Goal: Find specific page/section: Find specific page/section

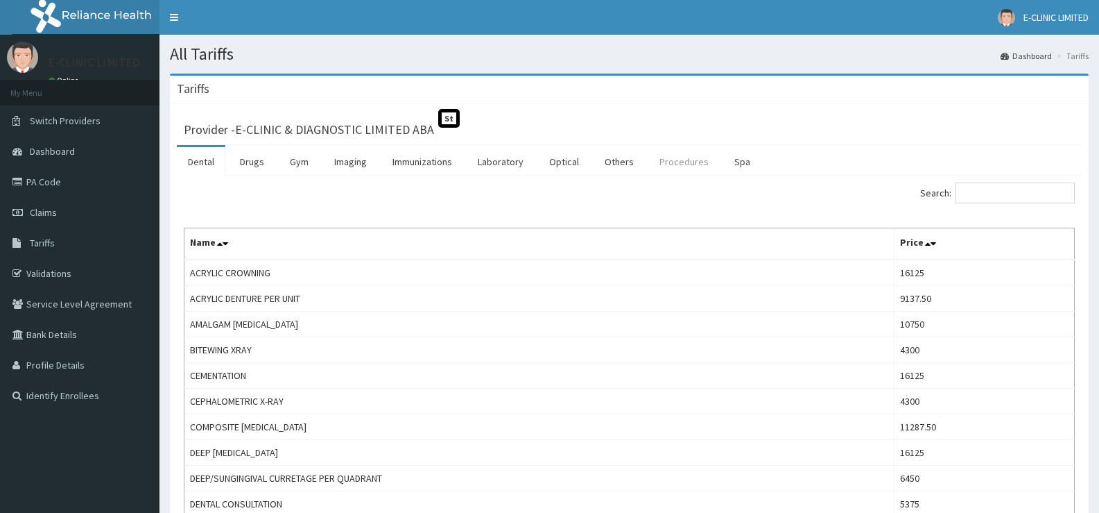
click at [680, 157] on link "Procedures" at bounding box center [683, 161] width 71 height 29
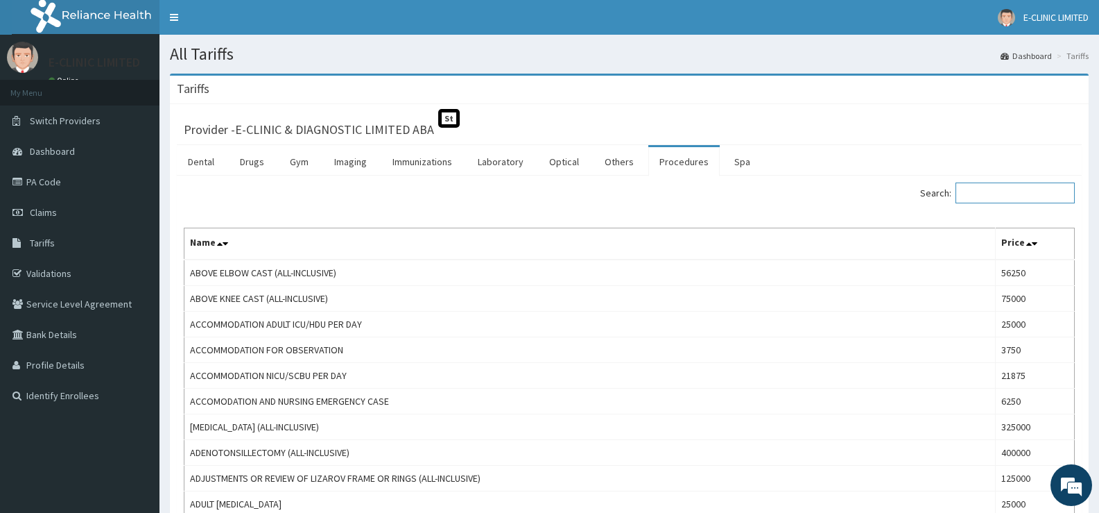
click at [998, 193] on input "Search:" at bounding box center [1015, 192] width 119 height 21
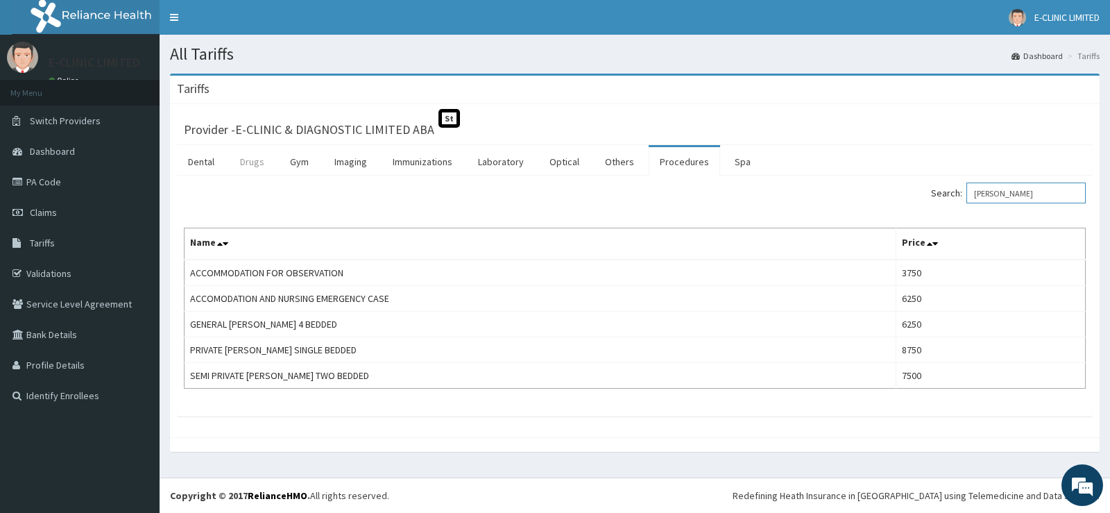
type input "[PERSON_NAME]"
click at [249, 160] on link "Drugs" at bounding box center [252, 161] width 46 height 29
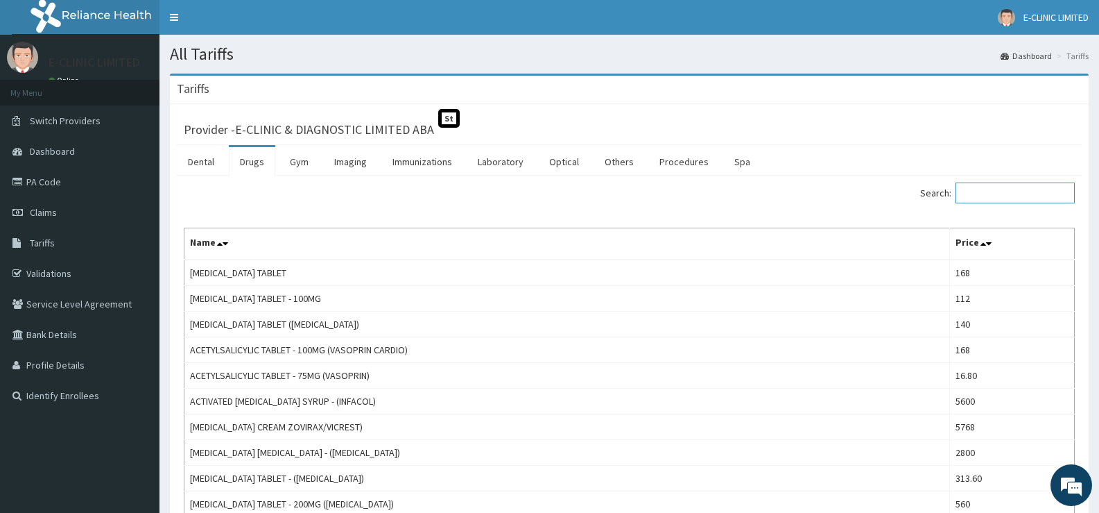
click at [999, 186] on input "Search:" at bounding box center [1015, 192] width 119 height 21
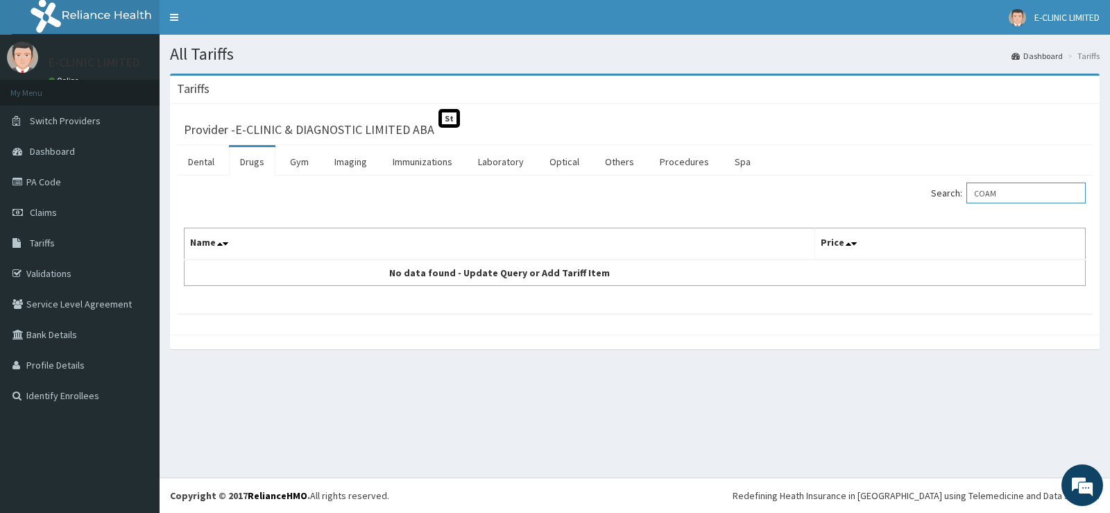
click at [997, 191] on input "COAM" at bounding box center [1025, 192] width 119 height 21
click at [1017, 192] on input "CO-AM" at bounding box center [1025, 192] width 119 height 21
type input "C"
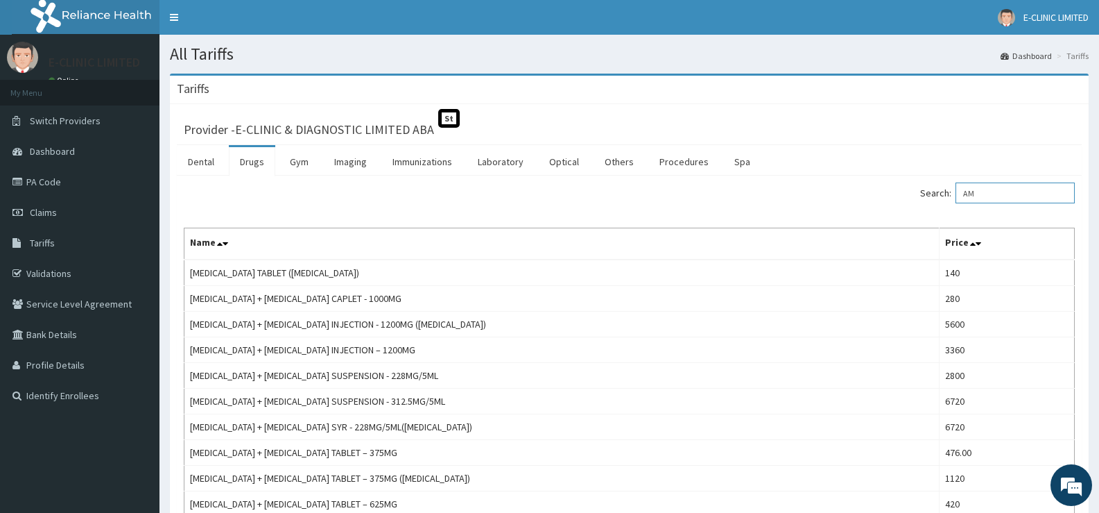
type input "A"
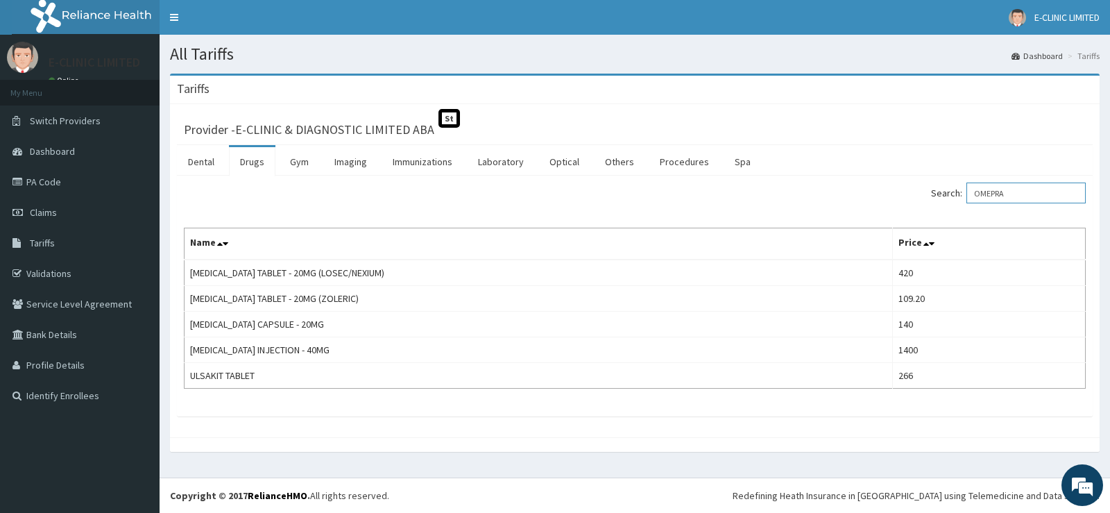
type input "OMEPRA"
click at [46, 175] on link "PA Code" at bounding box center [80, 181] width 160 height 31
